Goal: Task Accomplishment & Management: Use online tool/utility

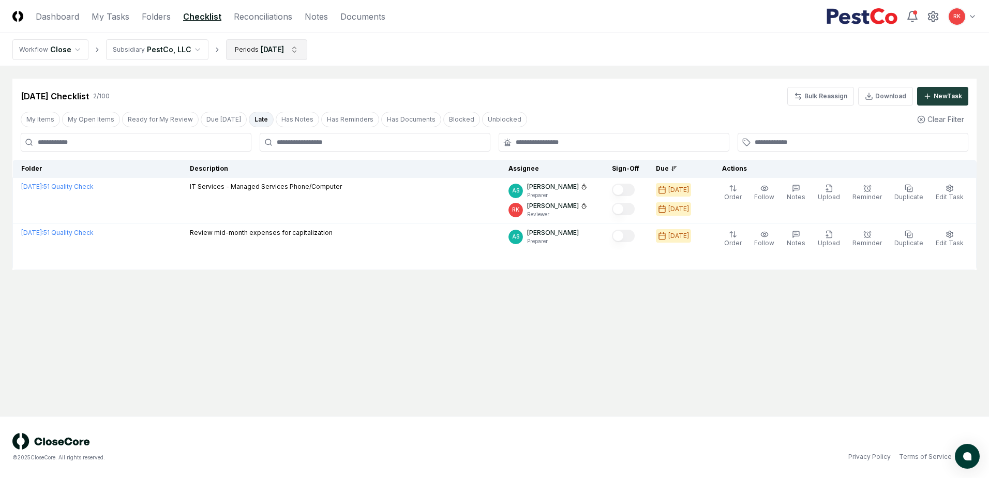
click at [252, 48] on html "CloseCore Dashboard My Tasks Folders Checklist Reconciliations Notes Documents …" at bounding box center [494, 239] width 989 height 478
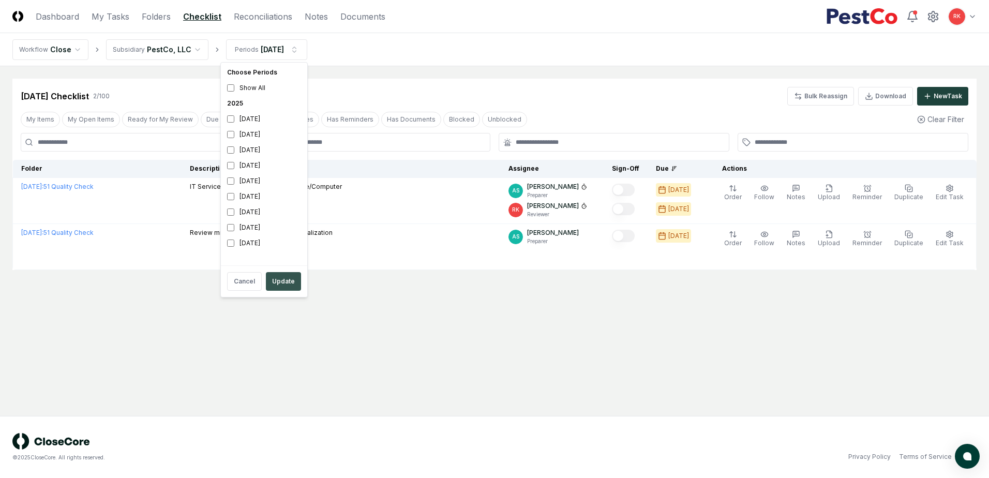
click at [274, 289] on button "Update" at bounding box center [283, 281] width 35 height 19
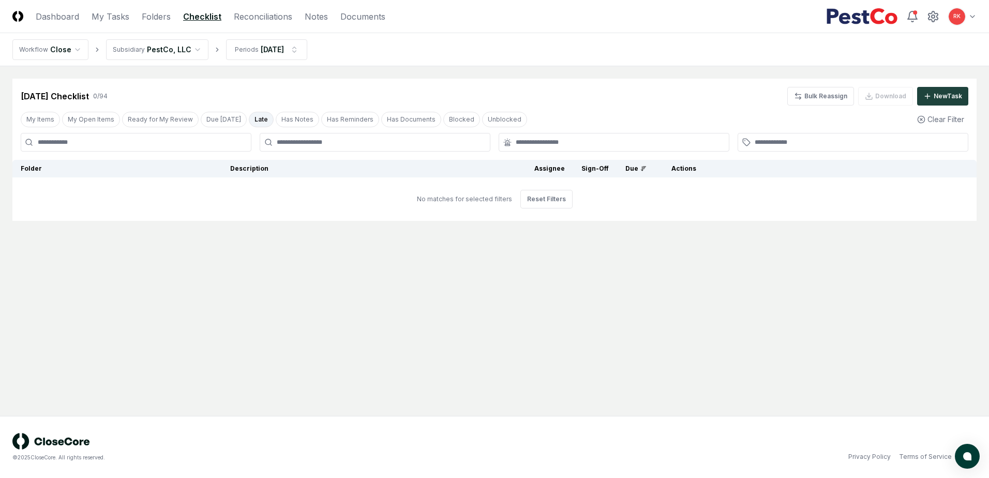
click at [250, 115] on button "Late" at bounding box center [261, 120] width 25 height 16
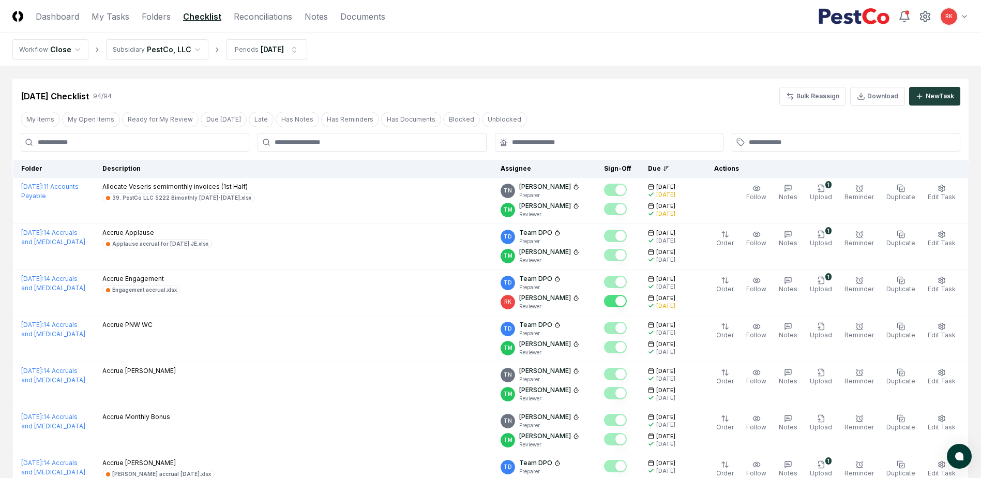
click at [71, 136] on input at bounding box center [135, 142] width 229 height 19
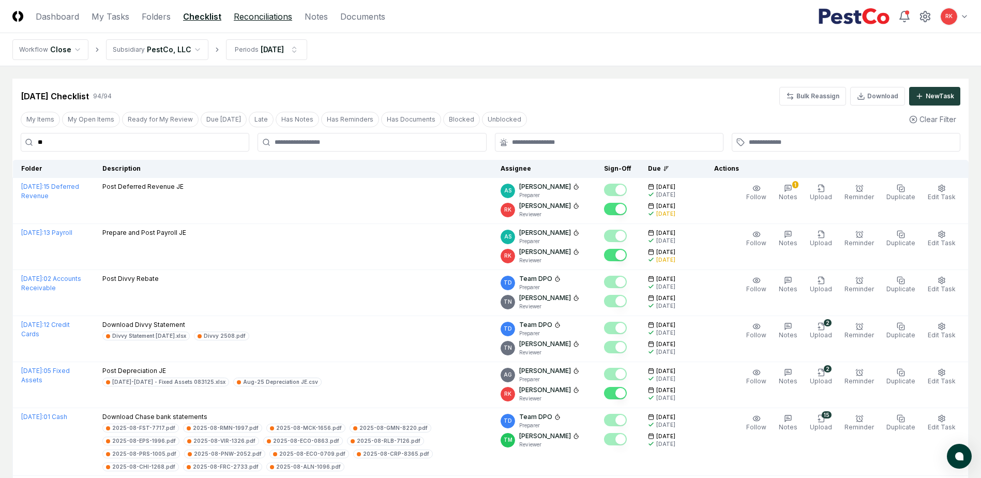
type input "**"
click at [263, 16] on link "Reconciliations" at bounding box center [263, 16] width 58 height 12
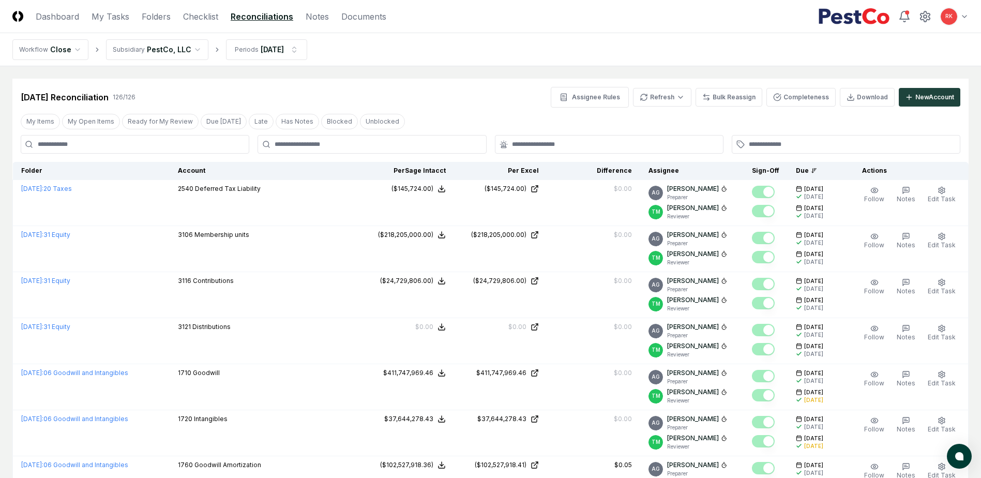
click at [93, 137] on input at bounding box center [135, 144] width 229 height 19
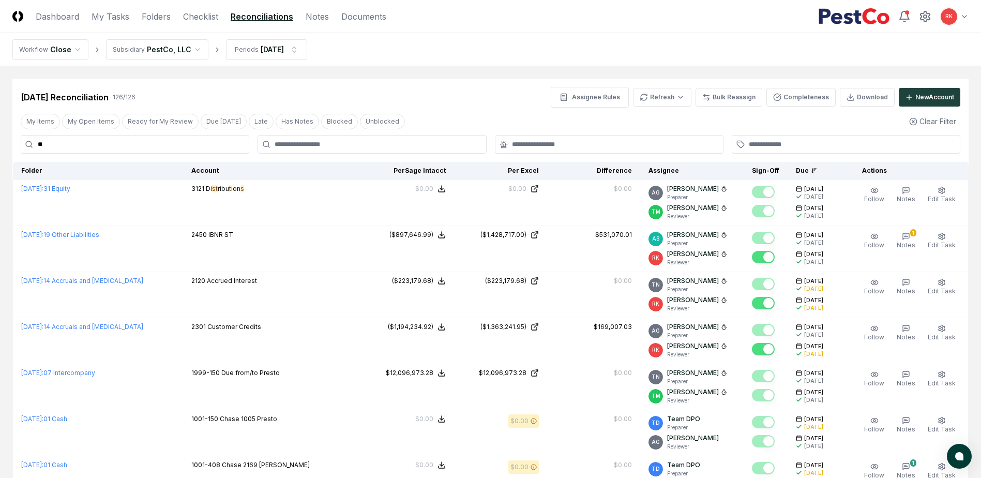
drag, startPoint x: 52, startPoint y: 139, endPoint x: -186, endPoint y: 127, distance: 238.8
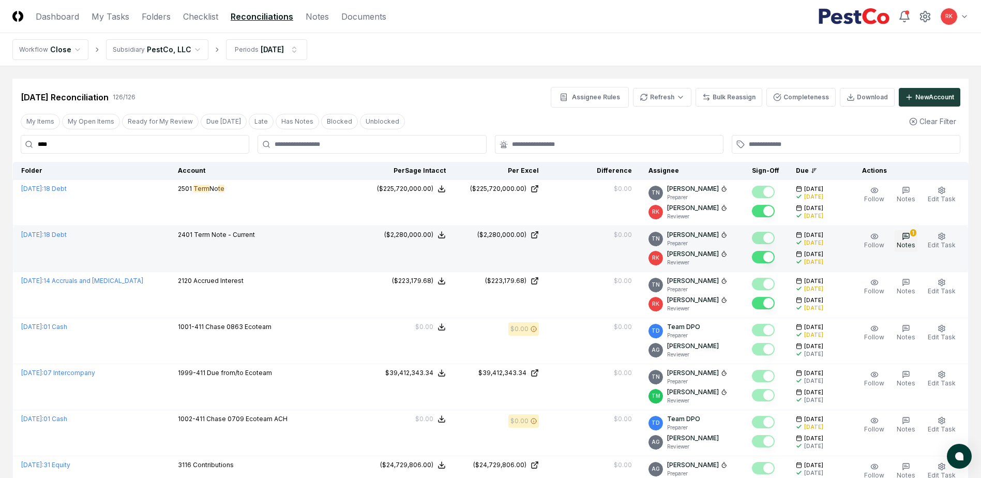
type input "****"
click at [908, 238] on icon "button" at bounding box center [906, 236] width 6 height 6
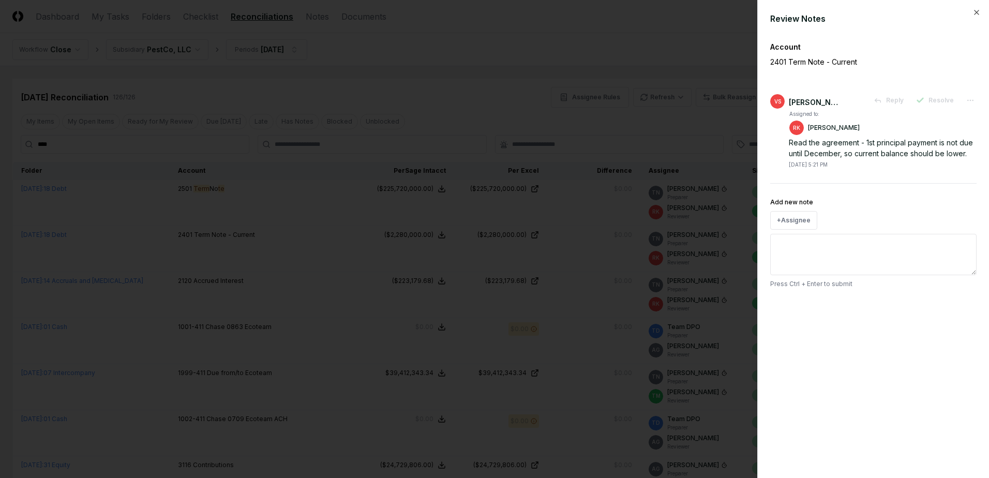
click at [631, 313] on div at bounding box center [494, 239] width 989 height 478
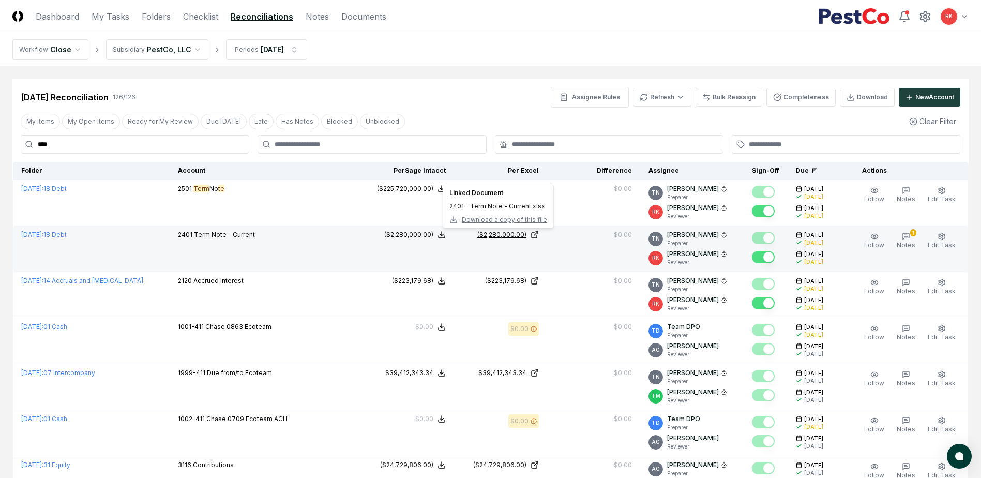
click at [488, 234] on div "($2,280,000.00)" at bounding box center [501, 234] width 49 height 9
click at [912, 248] on span "Notes" at bounding box center [906, 245] width 19 height 8
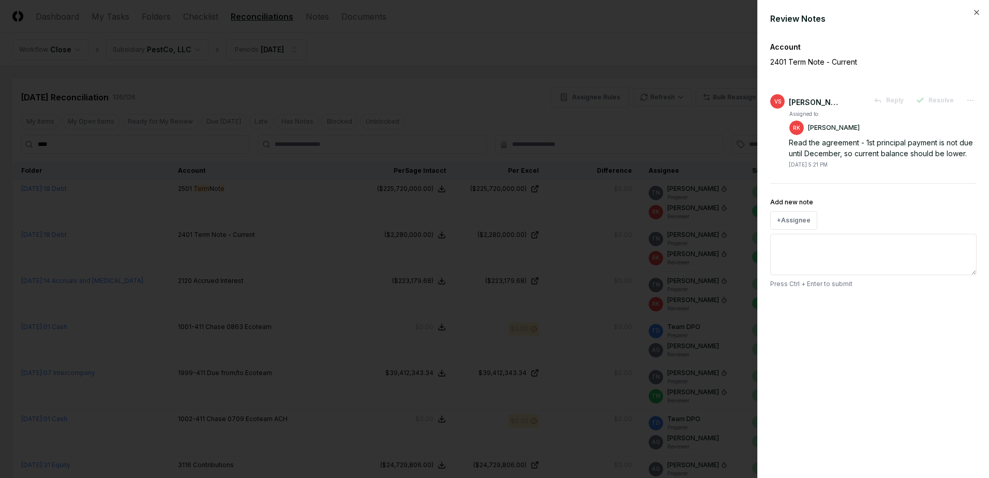
click at [587, 190] on div at bounding box center [494, 239] width 989 height 478
